Goal: Transaction & Acquisition: Purchase product/service

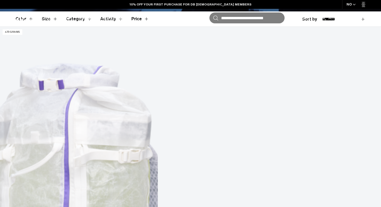
scroll to position [157, 0]
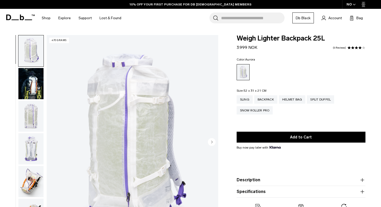
click at [36, 112] on img "button" at bounding box center [30, 116] width 25 height 31
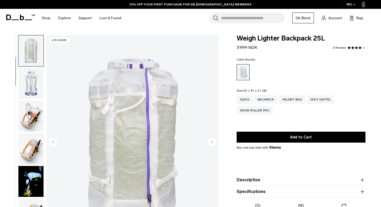
click at [36, 112] on img "button" at bounding box center [30, 115] width 25 height 31
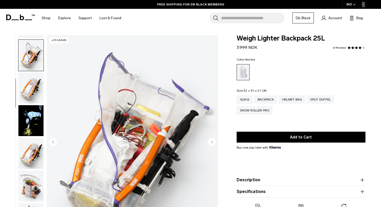
scroll to position [130, 0]
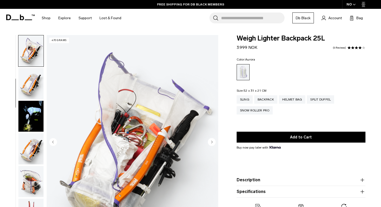
click at [36, 112] on img "button" at bounding box center [30, 116] width 25 height 31
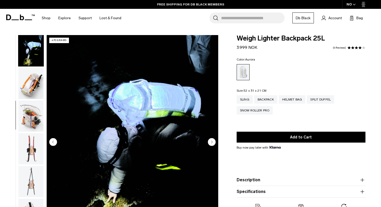
click at [36, 112] on img "button" at bounding box center [30, 115] width 25 height 31
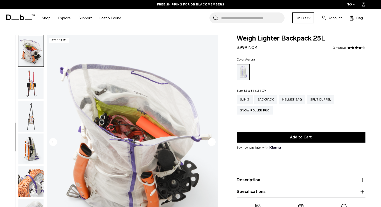
click at [36, 112] on img "button" at bounding box center [30, 116] width 25 height 31
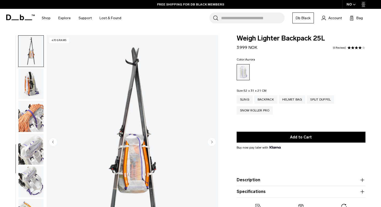
scroll to position [326, 0]
click at [36, 112] on img "button" at bounding box center [30, 115] width 25 height 31
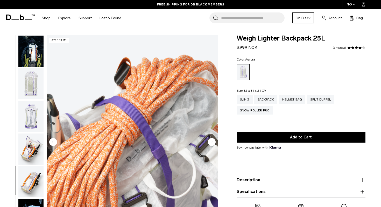
scroll to position [0, 0]
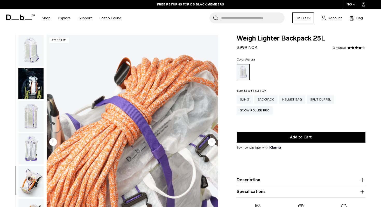
click at [36, 112] on img "button" at bounding box center [30, 116] width 25 height 31
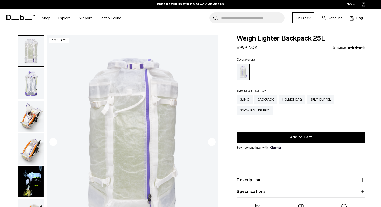
scroll to position [65, 0]
click at [27, 165] on ul at bounding box center [31, 142] width 26 height 215
click at [28, 175] on img "button" at bounding box center [30, 181] width 25 height 31
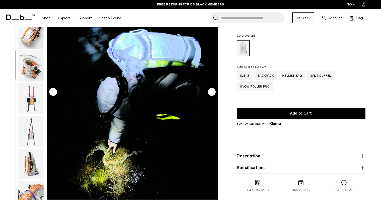
scroll to position [52, 0]
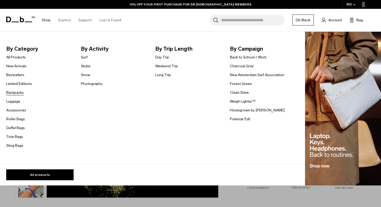
click at [21, 94] on link "Backpacks" at bounding box center [15, 92] width 18 height 5
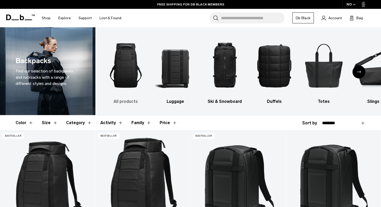
click at [136, 86] on img "1 / 10" at bounding box center [126, 65] width 40 height 61
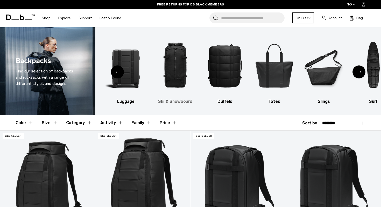
click at [182, 79] on img "3 / 10" at bounding box center [175, 65] width 40 height 61
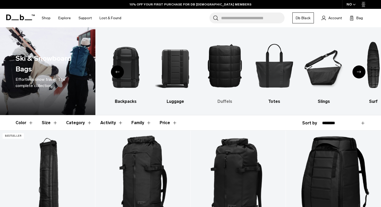
drag, startPoint x: 209, startPoint y: 107, endPoint x: 213, endPoint y: 94, distance: 12.6
click at [211, 98] on div "All products Backpacks Luggage Duffels Totes Slings Surf Skate Accessories Phot…" at bounding box center [238, 71] width 286 height 88
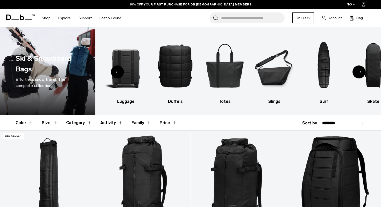
click at [221, 123] on header "Color Size Category Activity Family Price" at bounding box center [191, 122] width 350 height 15
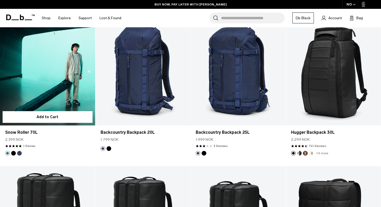
scroll to position [793, 0]
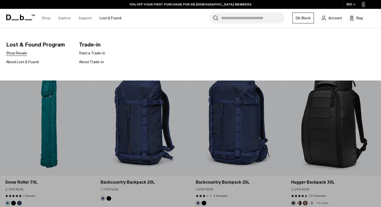
click at [22, 54] on link "Shop Resale" at bounding box center [16, 52] width 21 height 5
